Goal: Transaction & Acquisition: Purchase product/service

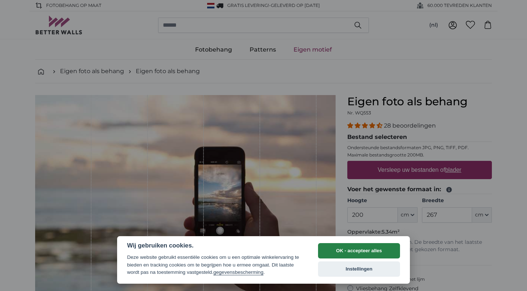
click at [336, 245] on button "OK - accepteer alles" at bounding box center [359, 250] width 82 height 15
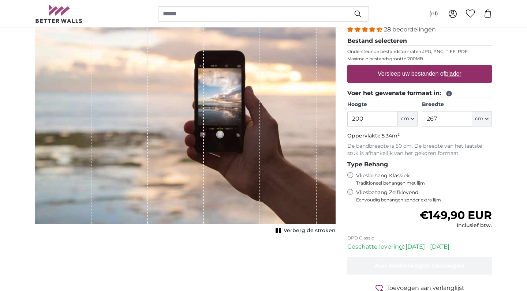
scroll to position [94, 0]
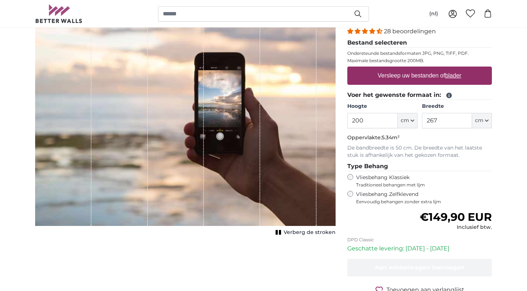
click at [305, 231] on span "Verberg de stroken" at bounding box center [309, 232] width 52 height 7
click at [305, 231] on span "Toon de stroken" at bounding box center [313, 232] width 43 height 7
click at [305, 231] on span "Verberg de stroken" at bounding box center [309, 232] width 52 height 7
click at [353, 174] on div "Vliesbehang Klassiek Traditioneel behangen met lijm" at bounding box center [419, 181] width 144 height 14
click at [419, 71] on label "Versleep uw bestanden of blader" at bounding box center [420, 75] width 90 height 15
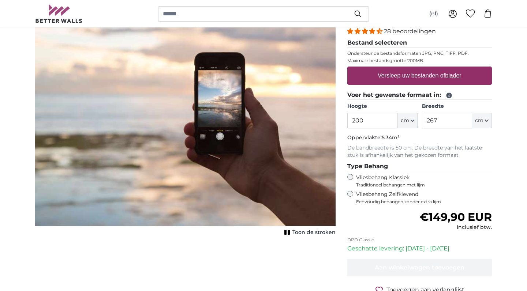
click at [419, 69] on input "Versleep uw bestanden of blader" at bounding box center [419, 68] width 144 height 2
type input "**********"
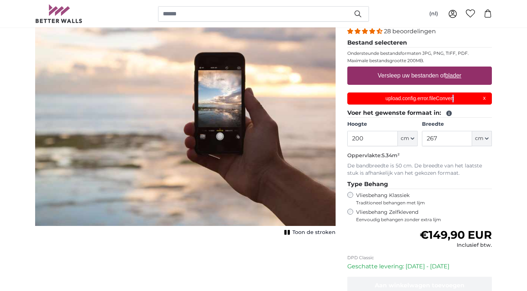
drag, startPoint x: 453, startPoint y: 99, endPoint x: 412, endPoint y: 102, distance: 41.0
click at [484, 99] on div "upload.config.error.fileConvert X" at bounding box center [419, 99] width 144 height 12
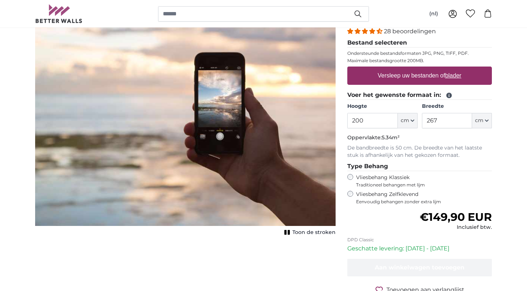
click at [461, 70] on label "Versleep uw bestanden of blader" at bounding box center [420, 75] width 90 height 15
click at [461, 69] on input "Versleep uw bestanden of blader" at bounding box center [419, 68] width 144 height 2
type input "**********"
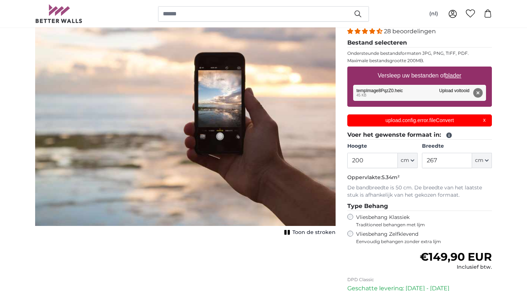
click at [484, 119] on div "upload.config.error.fileConvert X" at bounding box center [419, 120] width 144 height 12
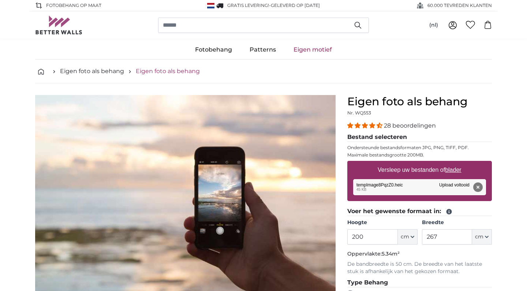
click at [183, 71] on link "Eigen foto als behang" at bounding box center [168, 71] width 64 height 9
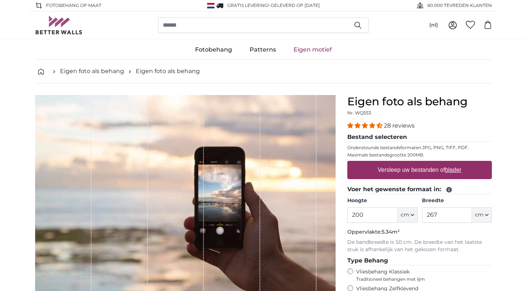
click at [115, 65] on nav "Eigen foto als behang Eigen foto als behang" at bounding box center [263, 72] width 457 height 24
click at [114, 70] on link "Eigen foto als behang" at bounding box center [92, 71] width 64 height 9
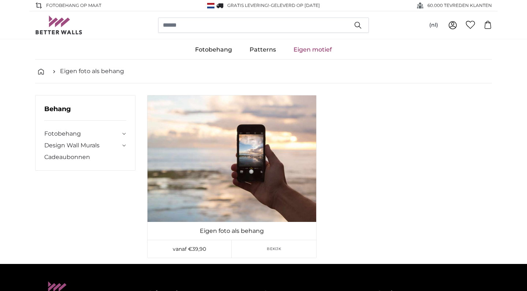
click at [56, 74] on icon "breadcrumbs" at bounding box center [54, 72] width 6 height 6
click at [76, 136] on link "Fotobehang" at bounding box center [82, 133] width 76 height 9
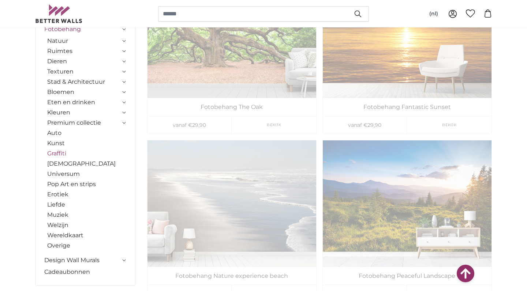
scroll to position [811, 0]
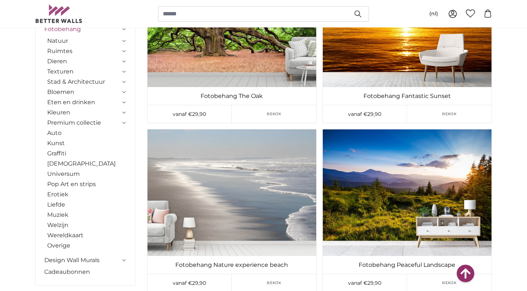
click at [122, 81] on icon at bounding box center [124, 82] width 4 height 2
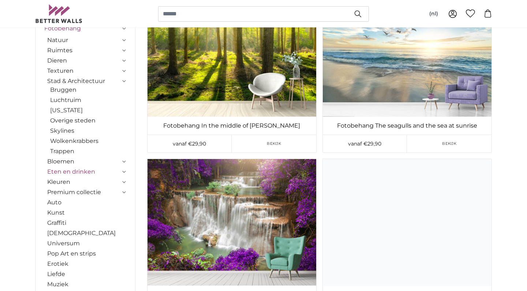
scroll to position [107, 0]
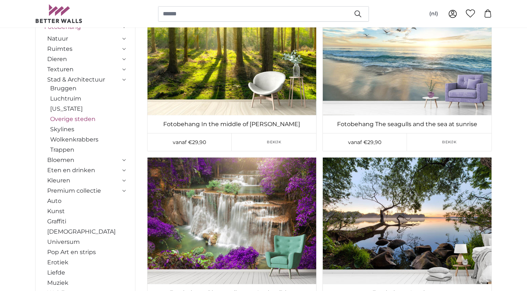
click at [91, 119] on link "Overige steden" at bounding box center [88, 119] width 76 height 9
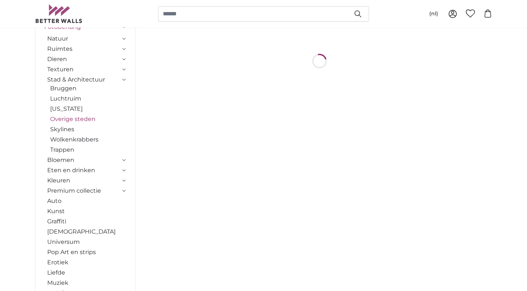
scroll to position [0, 0]
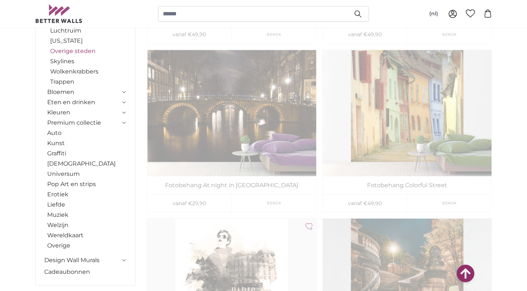
scroll to position [1414, 0]
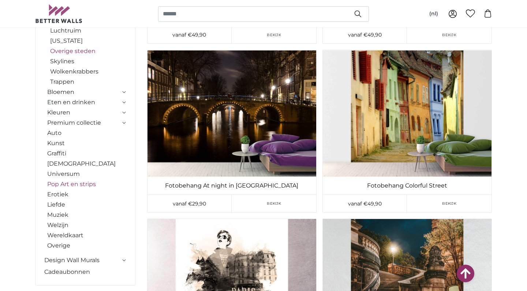
click at [94, 185] on link "Pop Art en strips" at bounding box center [86, 184] width 79 height 9
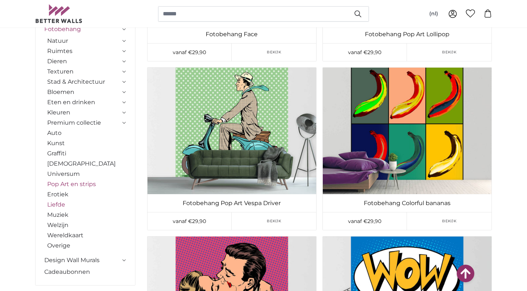
scroll to position [196, 0]
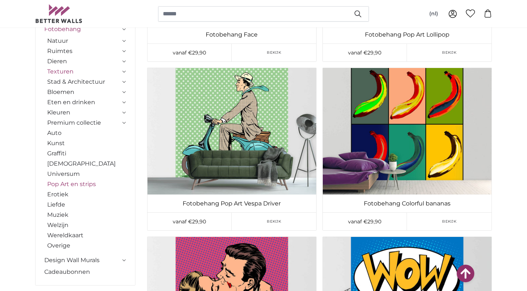
click at [94, 69] on link "Texturen" at bounding box center [83, 71] width 73 height 9
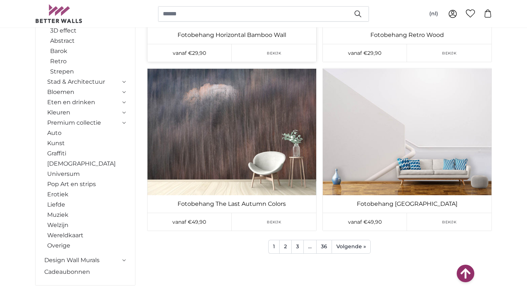
scroll to position [6954, 0]
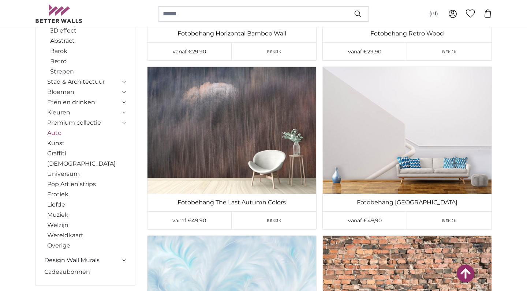
click at [61, 132] on link "Auto" at bounding box center [86, 133] width 79 height 9
